Goal: Transaction & Acquisition: Book appointment/travel/reservation

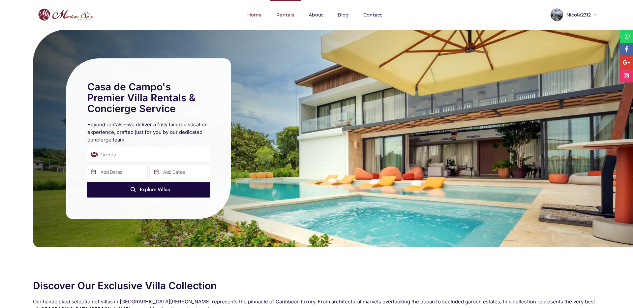
click at [291, 16] on link "Rentals" at bounding box center [285, 15] width 31 height 30
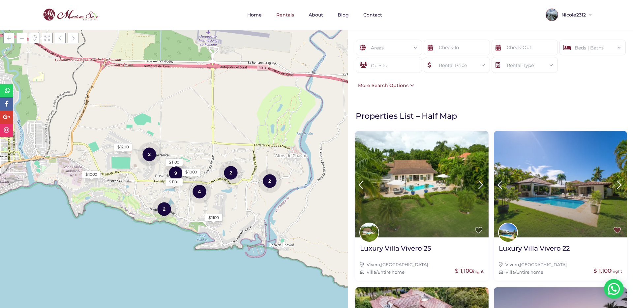
click at [412, 55] on div "Areas" at bounding box center [389, 48] width 56 height 16
click at [380, 87] on li "- Las Cañas (2)" at bounding box center [389, 91] width 66 height 10
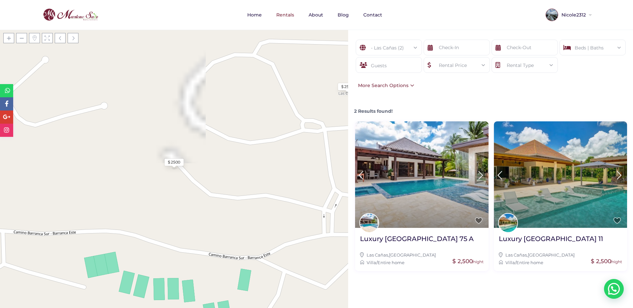
click at [428, 279] on div "- Las Cañas (2) All Areas Casa De Campo (22) - Barranca Oeste (1) - Barranca Su…" at bounding box center [490, 169] width 285 height 278
click at [389, 43] on div "- Las Cañas (2)" at bounding box center [389, 48] width 56 height 16
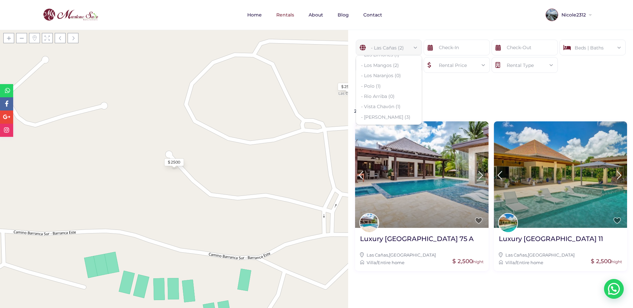
scroll to position [148, 0]
click at [477, 88] on div "- Las Cañas (2) All Areas Casa De Campo (22) - Barranca Oeste (1) - Barranca Su…" at bounding box center [490, 65] width 285 height 70
click at [386, 45] on div "- Las Cañas (2)" at bounding box center [389, 48] width 56 height 16
click at [454, 89] on div "- Las Cañas (2) All Areas Casa De Campo (22) - Barranca Oeste (1) - Barranca Su…" at bounding box center [490, 65] width 285 height 70
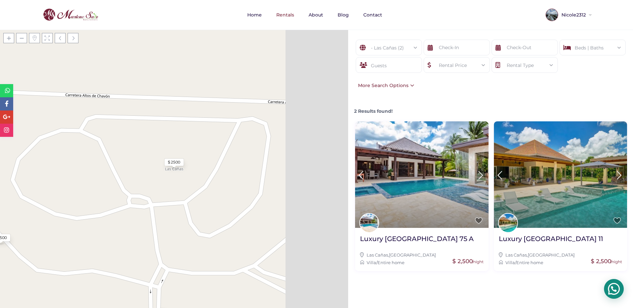
click at [606, 294] on img at bounding box center [613, 288] width 19 height 19
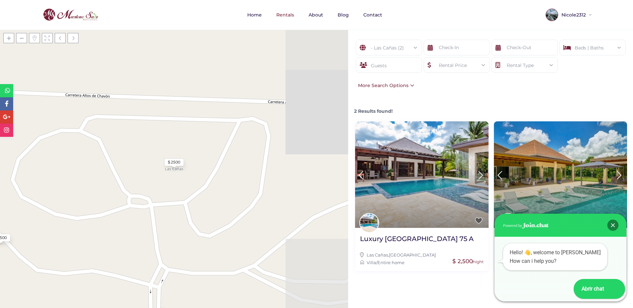
click at [611, 231] on div "Powered by Joinchat" at bounding box center [560, 225] width 132 height 23
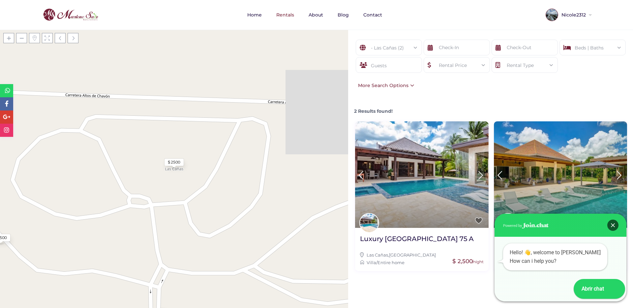
click at [611, 229] on div "Close" at bounding box center [612, 224] width 11 height 11
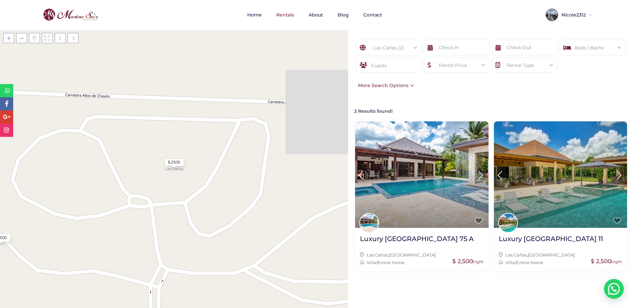
click at [410, 81] on form "- Las Cañas (2) All Areas Casa De Campo (22) - Barranca Oeste (1) - Barranca Su…" at bounding box center [490, 61] width 271 height 42
click at [402, 86] on div "More Search Options" at bounding box center [384, 85] width 59 height 7
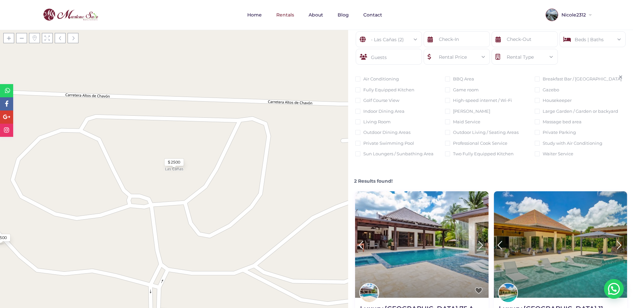
scroll to position [0, 0]
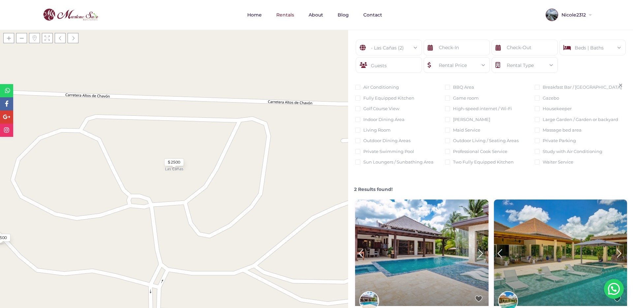
click at [421, 43] on div "- Las Cañas (2) All Areas Casa De Campo (22) - Barranca Oeste (1) - Barranca Su…" at bounding box center [389, 48] width 66 height 16
click at [416, 47] on span at bounding box center [416, 47] width 0 height 0
click at [382, 60] on ul "All Areas Casa De Campo (22) - Barranca Oeste (1) - Barranca Sur (1) - Cacique …" at bounding box center [389, 89] width 66 height 69
click at [398, 40] on div "- Las Cañas (2) All Areas Casa De Campo (22) - Barranca Oeste (1) - Barranca Su…" at bounding box center [389, 48] width 66 height 16
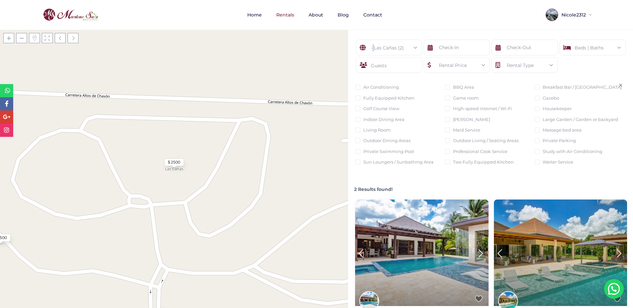
click at [398, 40] on div "- Las Cañas (2) All Areas Casa De Campo (22) - Barranca Oeste (1) - Barranca Su…" at bounding box center [389, 48] width 66 height 16
click at [393, 45] on div "- Las Cañas (2)" at bounding box center [389, 48] width 56 height 16
click at [377, 64] on li "All Areas" at bounding box center [389, 65] width 66 height 10
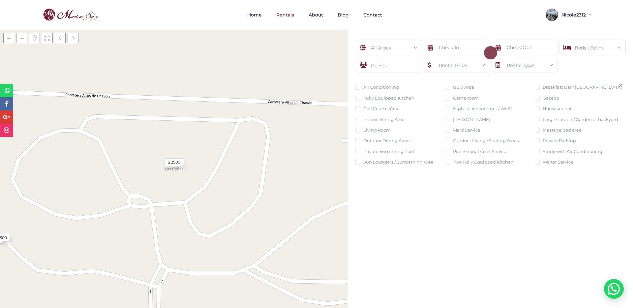
click at [620, 84] on icon at bounding box center [620, 85] width 4 height 5
